Goal: Navigation & Orientation: Find specific page/section

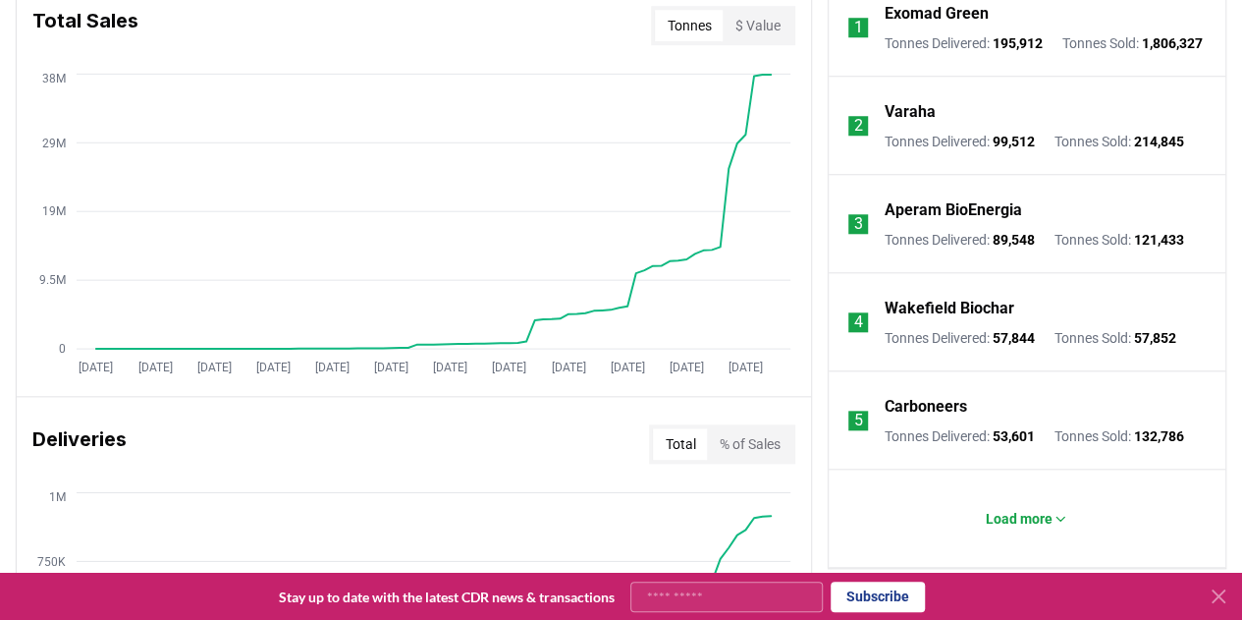
scroll to position [903, 0]
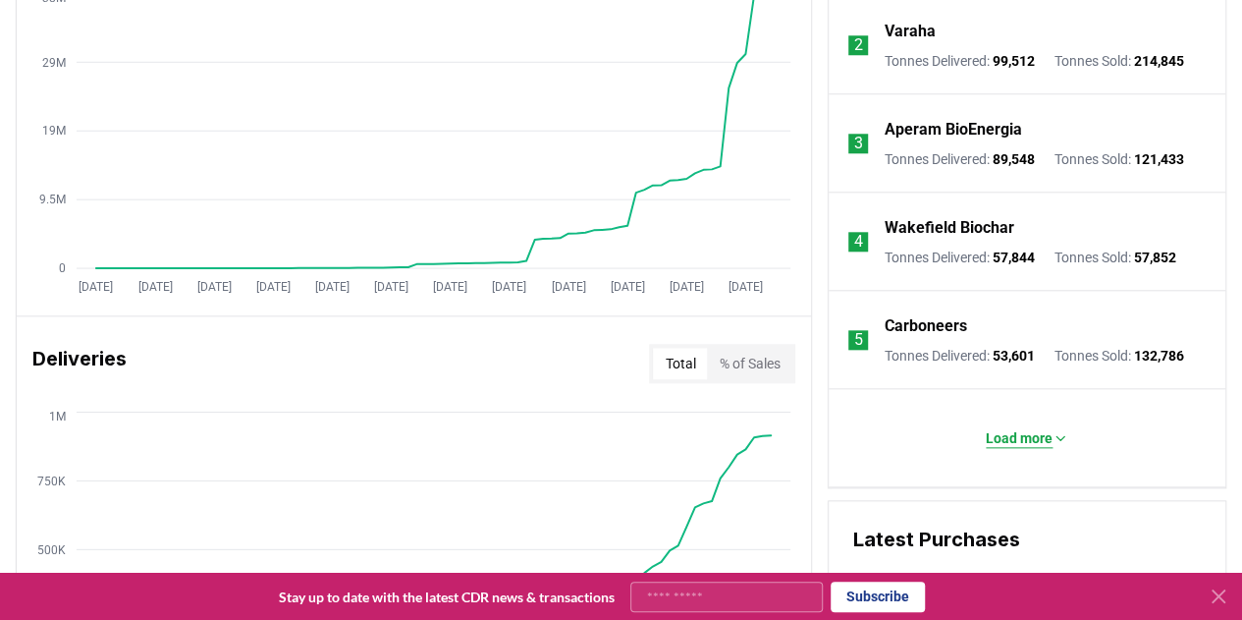
click at [1019, 448] on p "Load more" at bounding box center [1019, 438] width 67 height 20
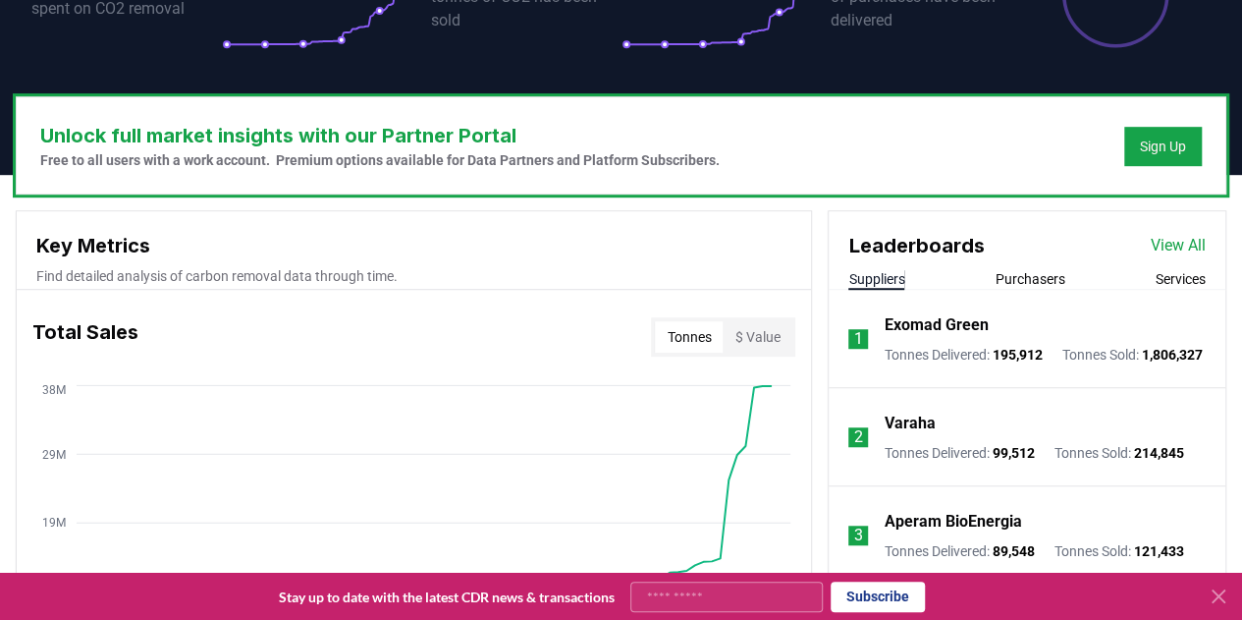
scroll to position [510, 0]
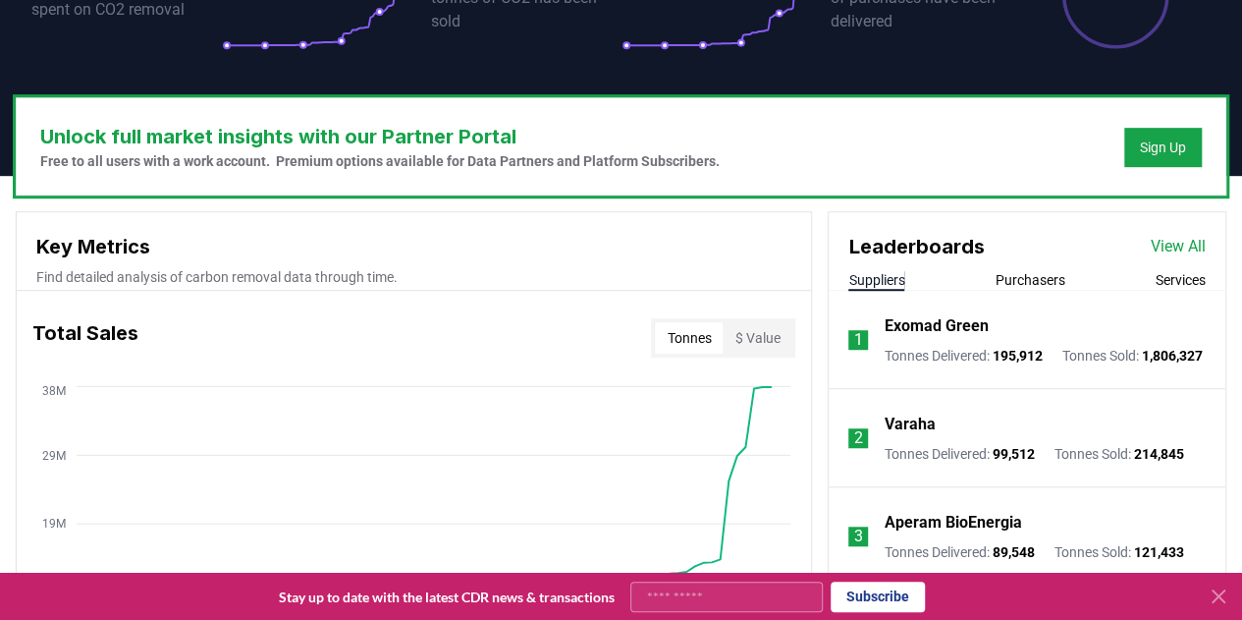
click at [1184, 237] on link "View All" at bounding box center [1178, 247] width 55 height 24
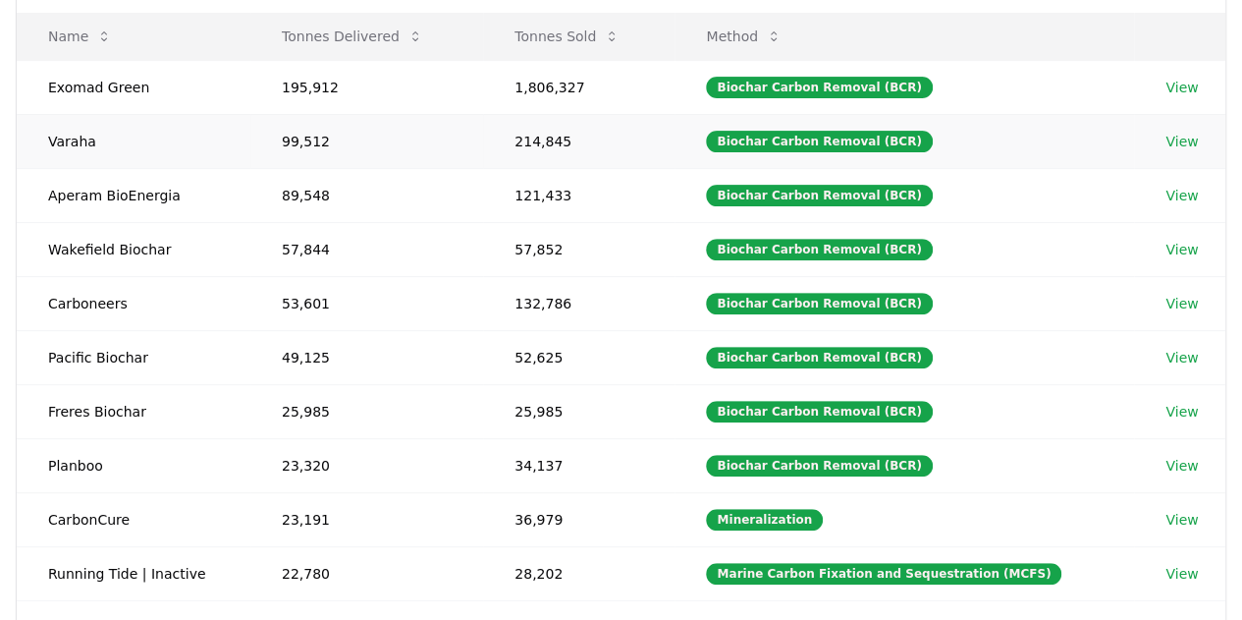
scroll to position [376, 0]
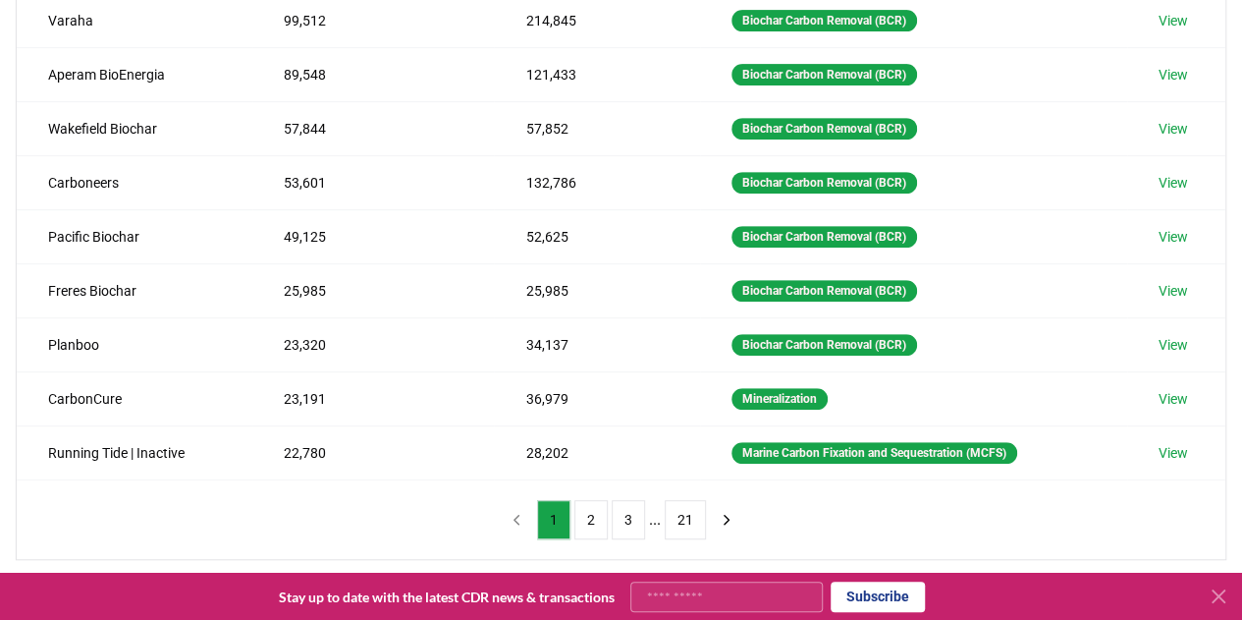
click at [592, 506] on button "2" at bounding box center [591, 519] width 33 height 39
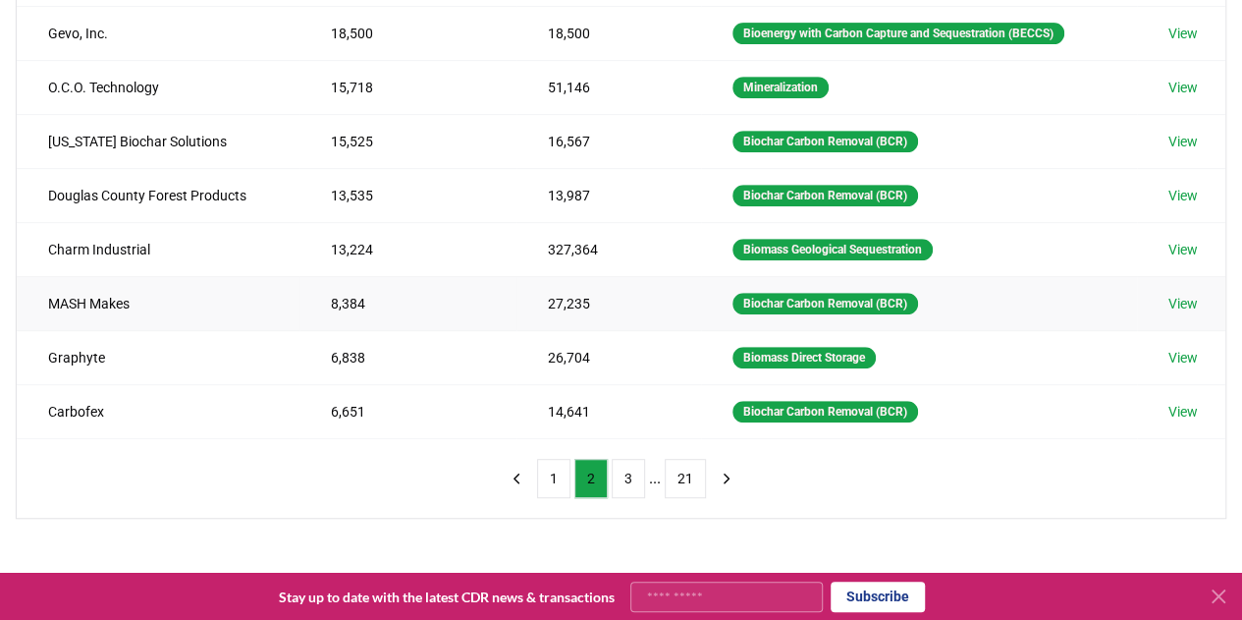
scroll to position [419, 0]
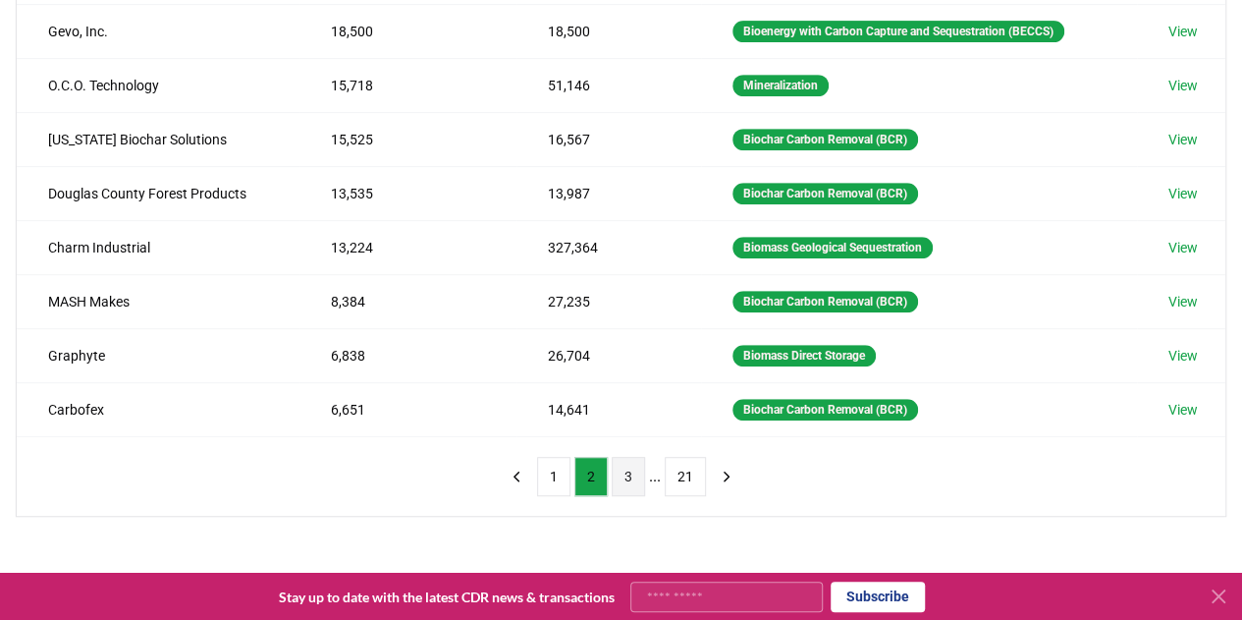
click at [636, 471] on button "3" at bounding box center [628, 476] width 33 height 39
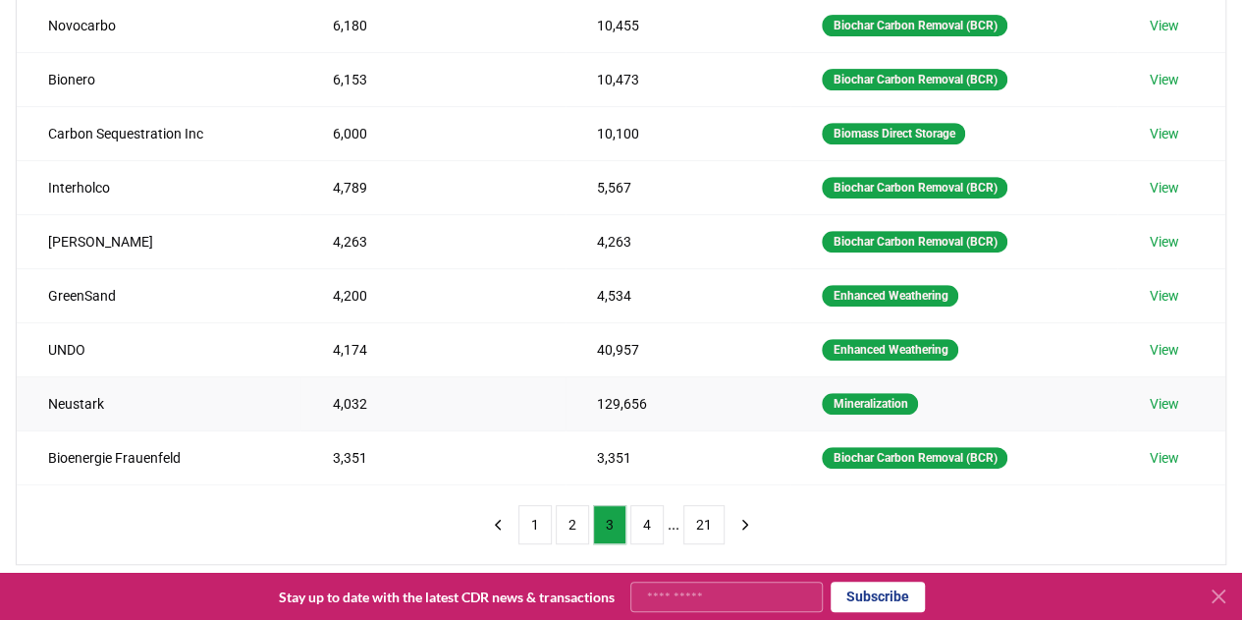
scroll to position [372, 0]
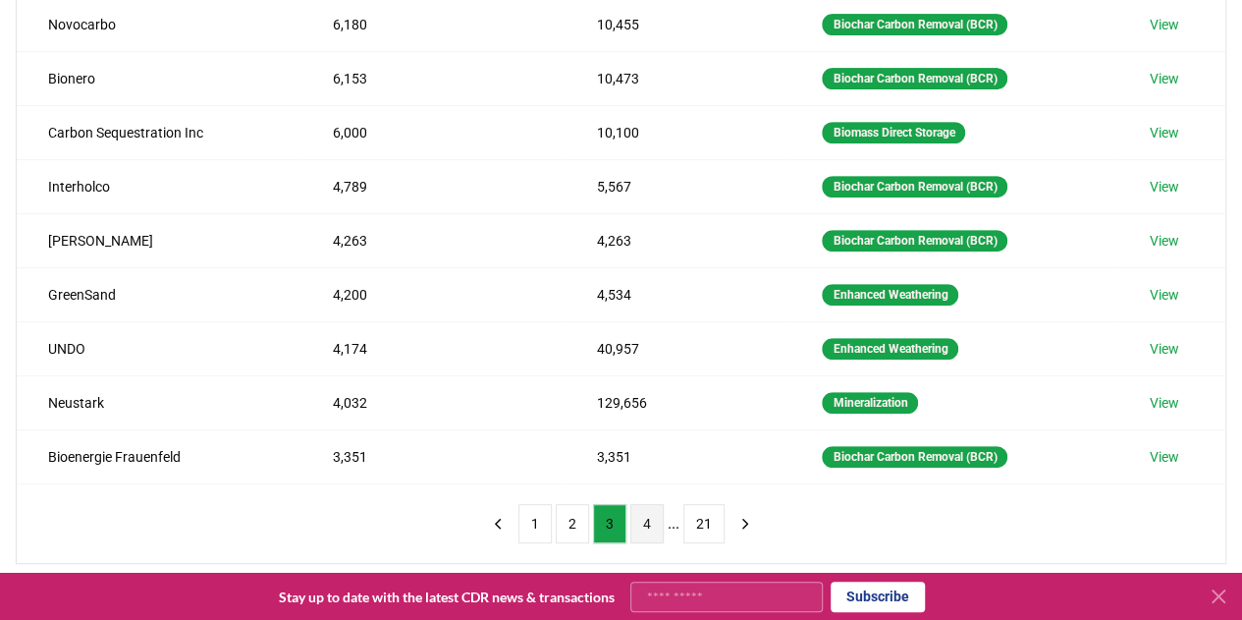
click at [649, 510] on button "4" at bounding box center [646, 523] width 33 height 39
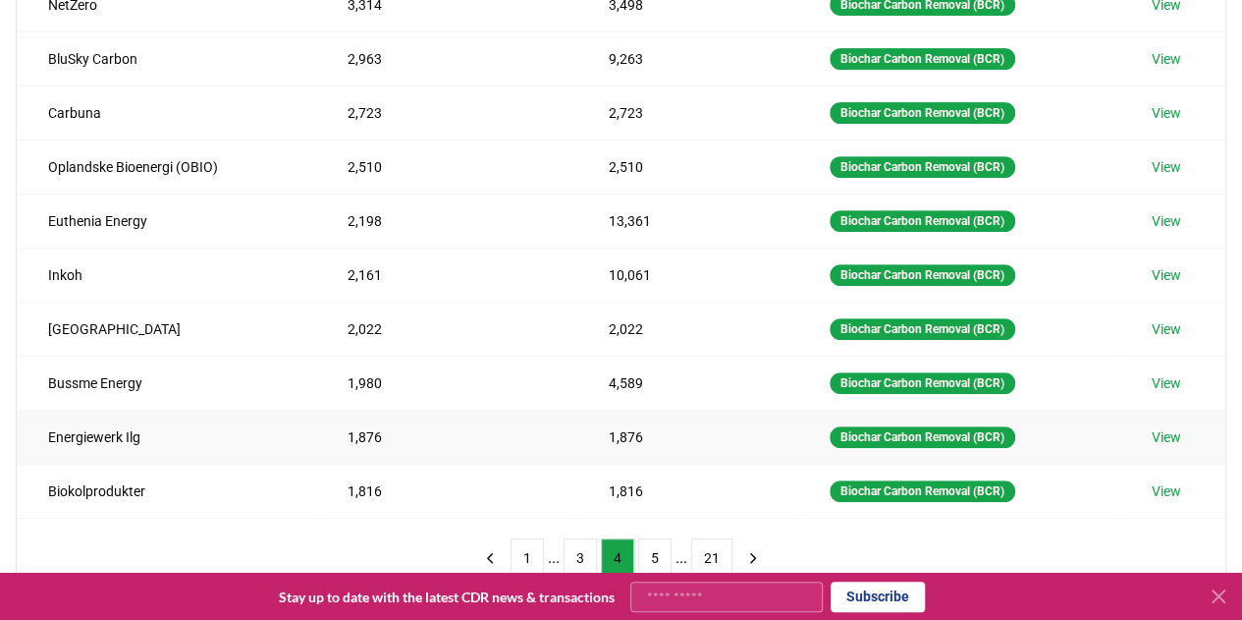
scroll to position [342, 0]
